Goal: Information Seeking & Learning: Learn about a topic

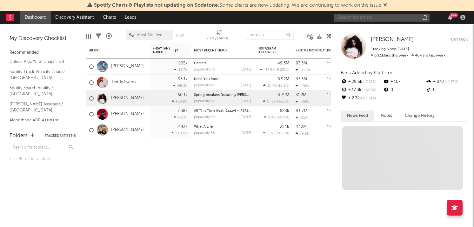
click at [349, 18] on input "text" at bounding box center [381, 18] width 95 height 8
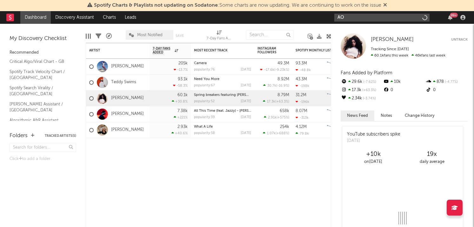
type input "A"
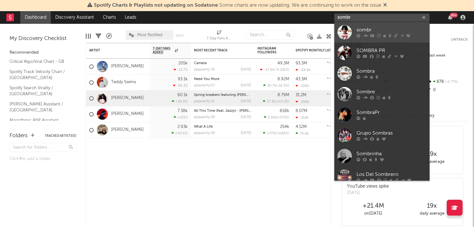
type input "sombr"
click at [370, 36] on div at bounding box center [392, 36] width 70 height 4
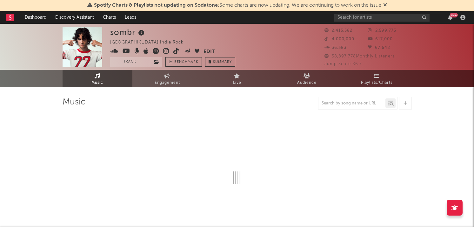
select select "6m"
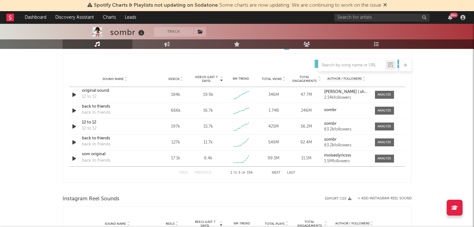
scroll to position [438, 0]
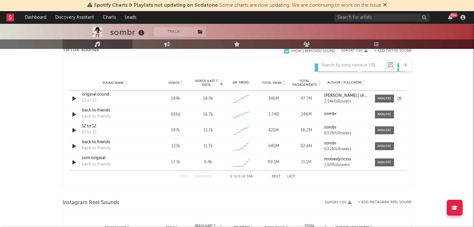
click at [89, 97] on div "original sound" at bounding box center [115, 94] width 66 height 6
